Goal: Check status

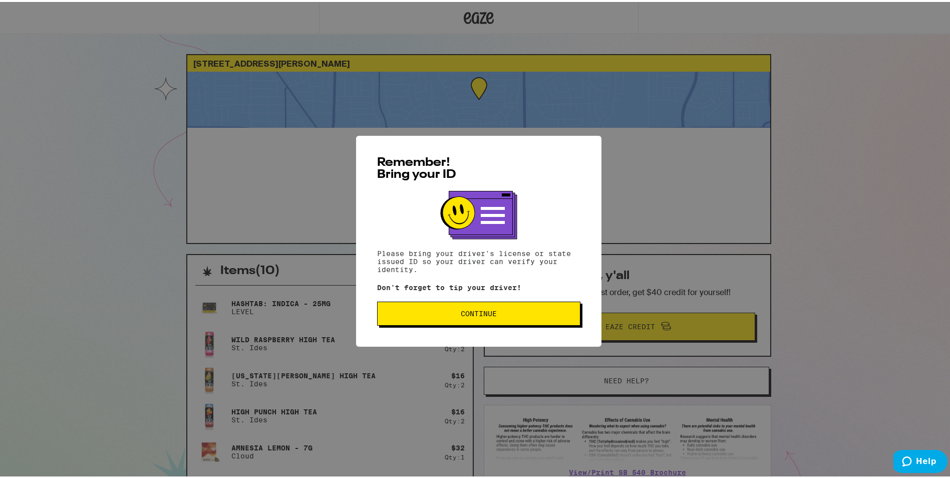
click at [501, 326] on div "Remember! Bring your ID Please bring your driver's license or state issued ID s…" at bounding box center [478, 239] width 245 height 211
click at [501, 315] on span "Continue" at bounding box center [478, 311] width 186 height 7
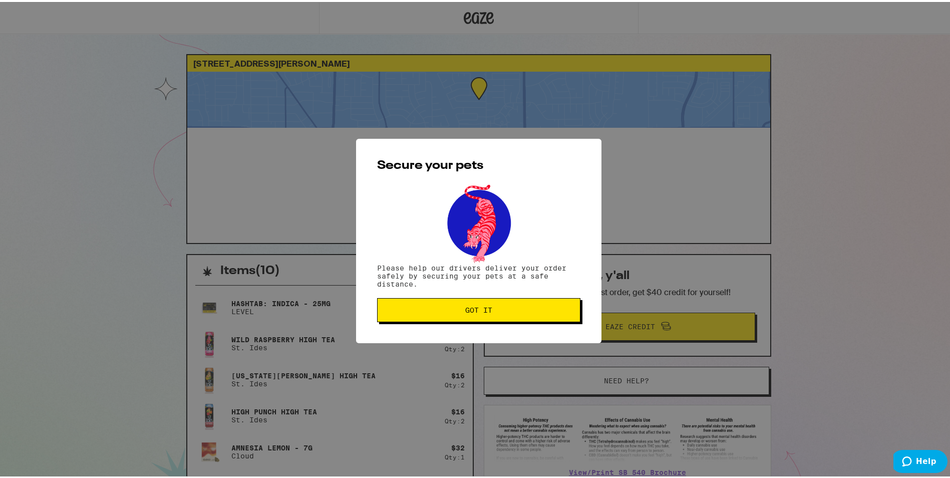
click at [501, 315] on button "Got it" at bounding box center [478, 308] width 203 height 24
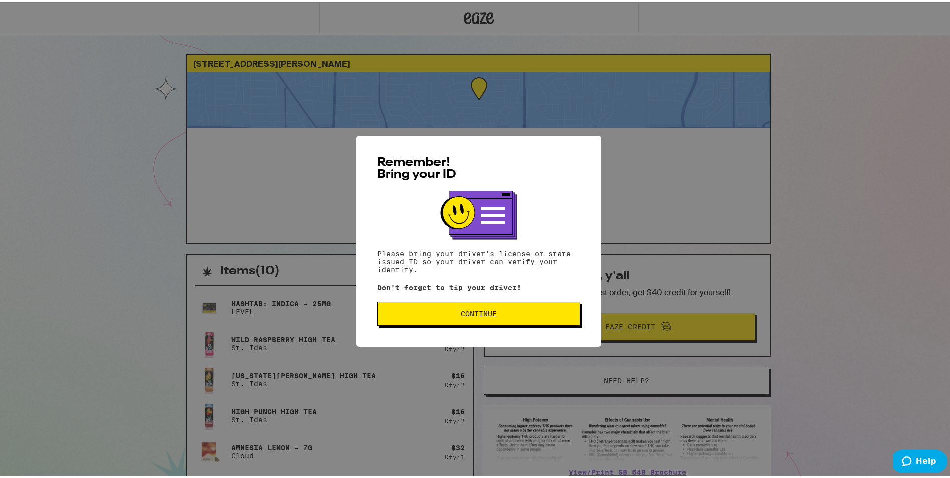
click at [468, 323] on button "Continue" at bounding box center [478, 311] width 203 height 24
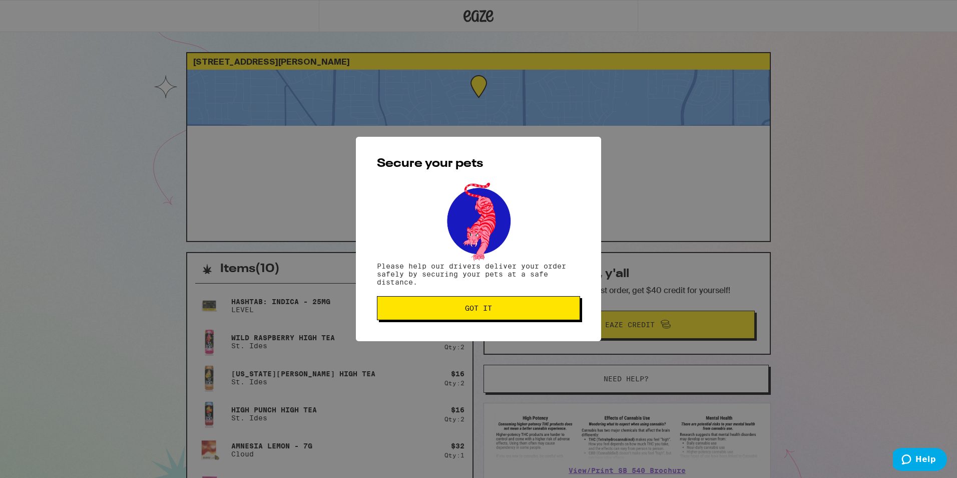
click at [470, 310] on span "Got it" at bounding box center [478, 307] width 27 height 7
